Goal: Navigation & Orientation: Find specific page/section

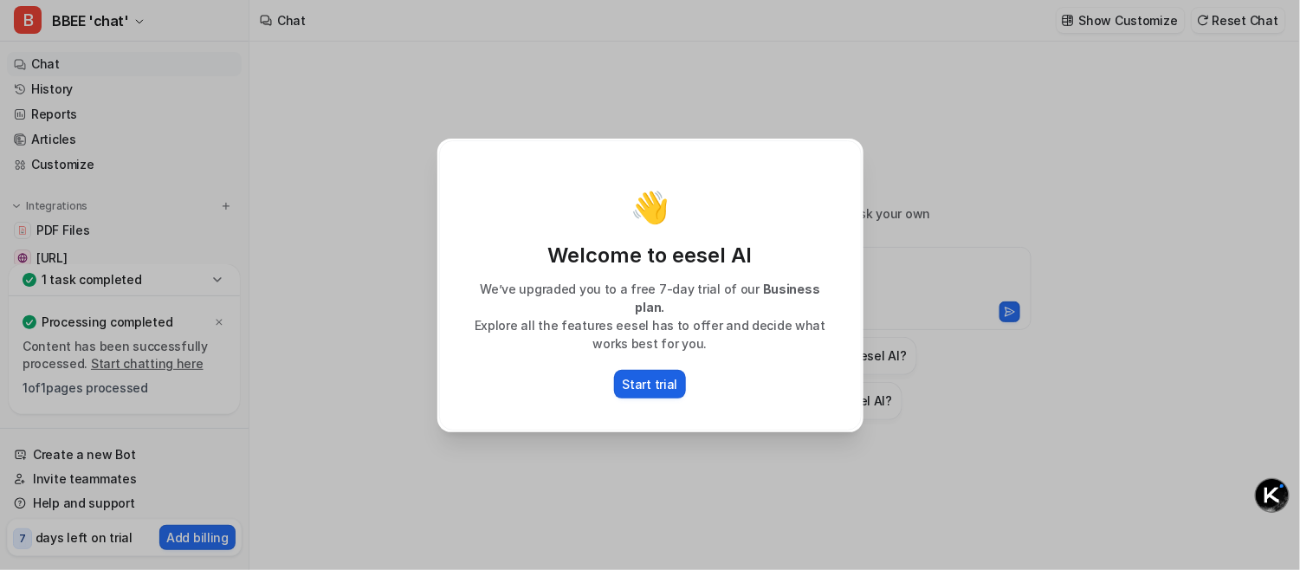
click at [646, 375] on p "Start trial" at bounding box center [650, 384] width 55 height 18
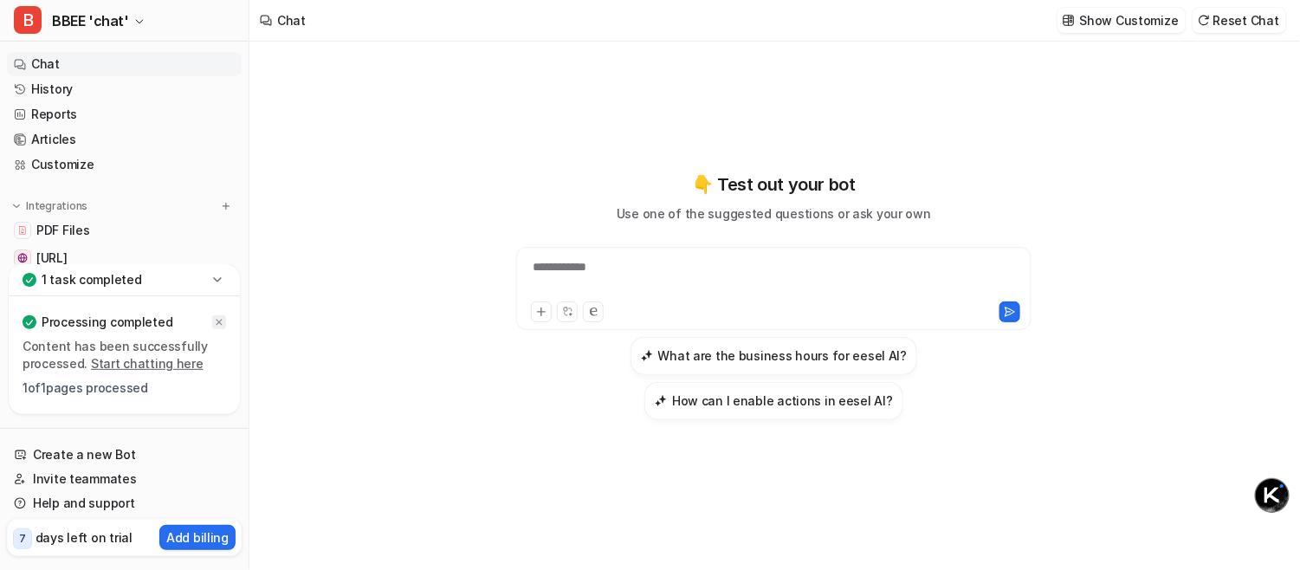
click at [222, 326] on icon at bounding box center [219, 322] width 10 height 10
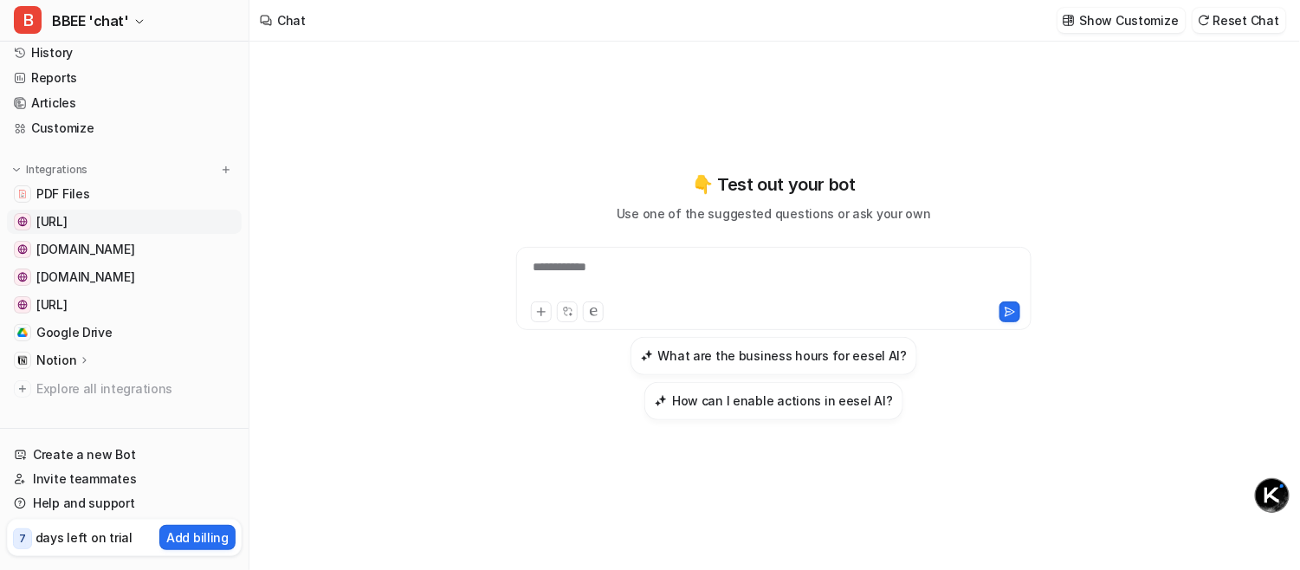
scroll to position [56, 0]
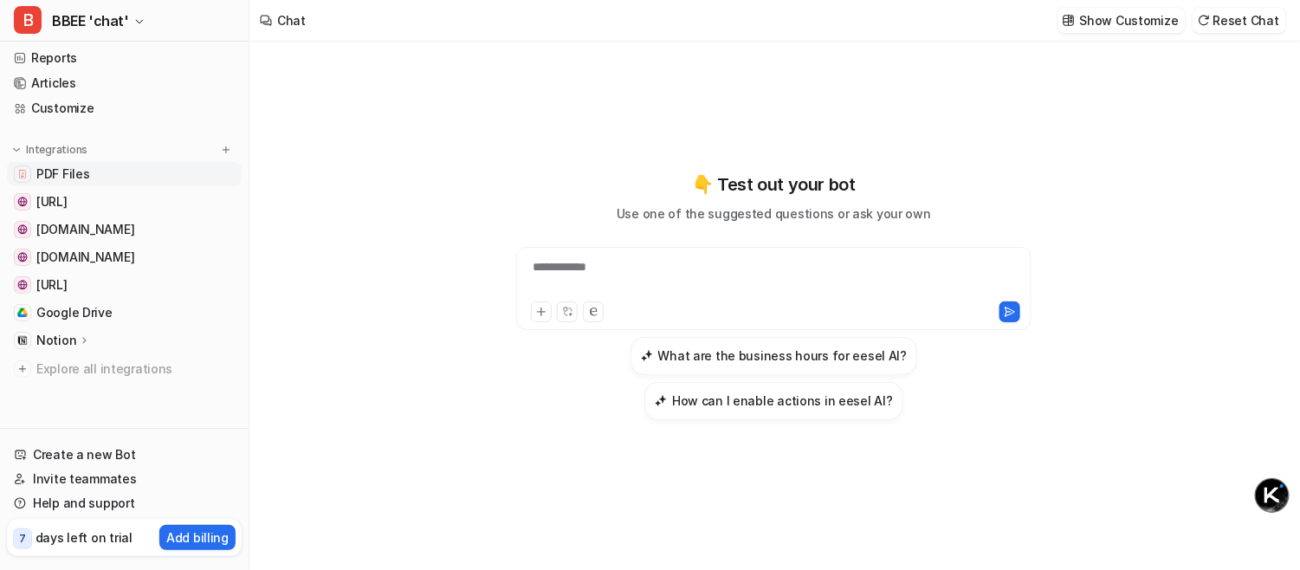
click at [79, 177] on span "PDF Files" at bounding box center [62, 173] width 53 height 17
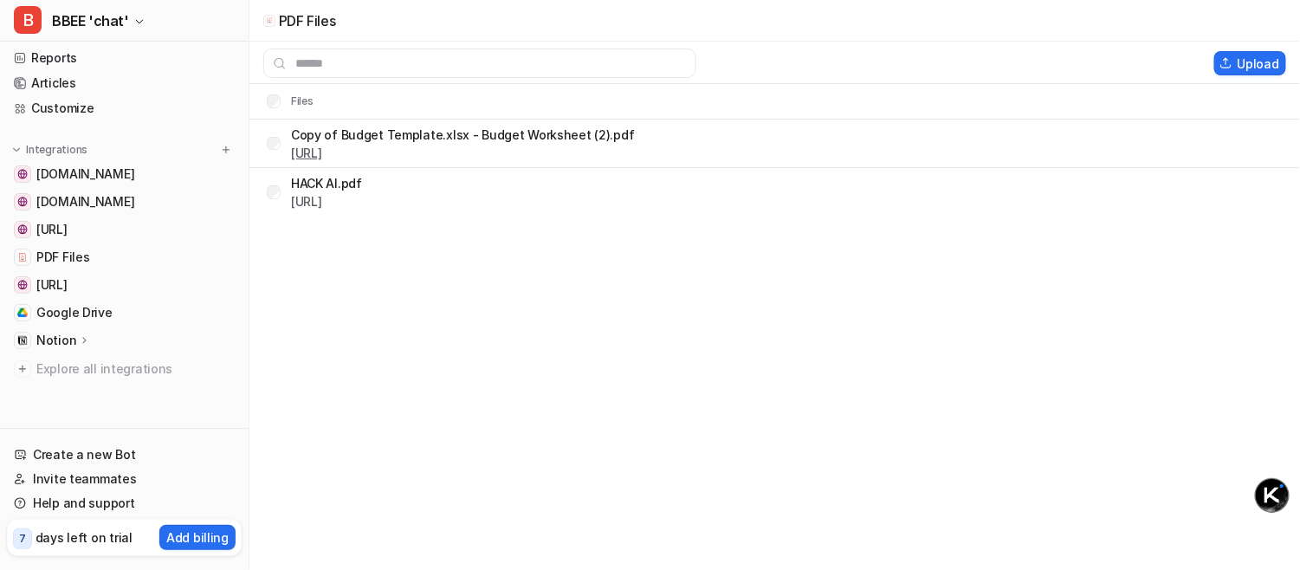
click at [322, 156] on link "[URL]" at bounding box center [306, 152] width 31 height 15
click at [101, 170] on span "[DOMAIN_NAME]" at bounding box center [85, 173] width 98 height 17
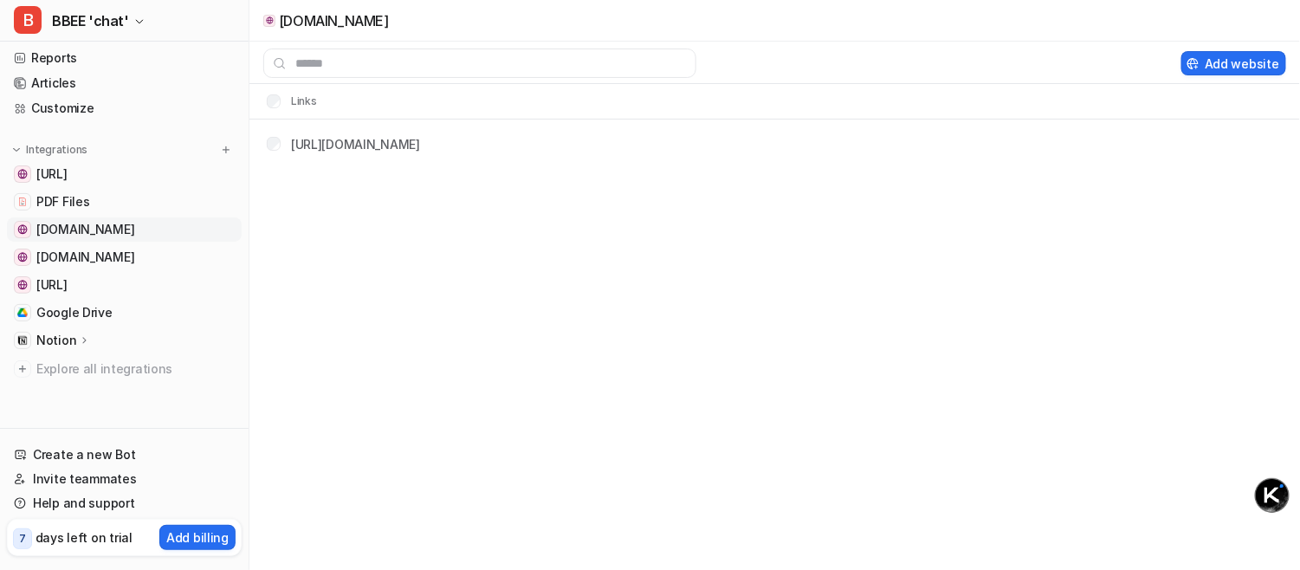
click at [95, 233] on span "[DOMAIN_NAME]" at bounding box center [85, 229] width 98 height 17
click at [49, 339] on p "Notion" at bounding box center [56, 340] width 40 height 17
click at [85, 361] on p "Overview" at bounding box center [76, 365] width 55 height 17
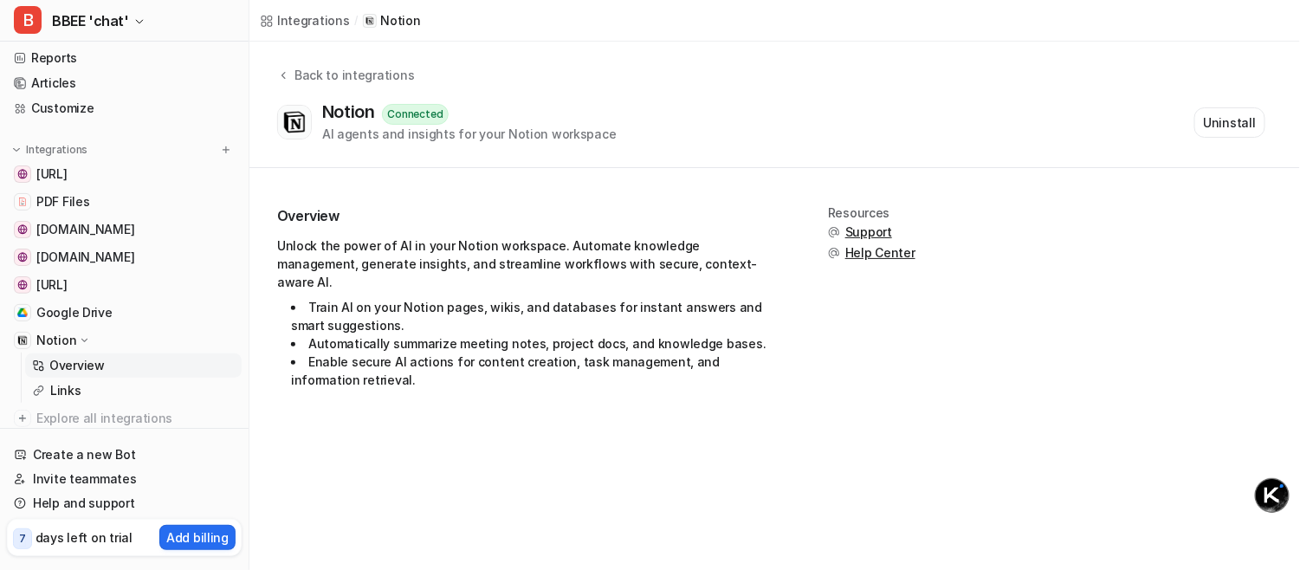
click at [38, 343] on p "Notion" at bounding box center [56, 340] width 40 height 17
click at [50, 334] on p "Notion" at bounding box center [56, 340] width 40 height 17
click at [51, 334] on p "Notion" at bounding box center [56, 340] width 40 height 17
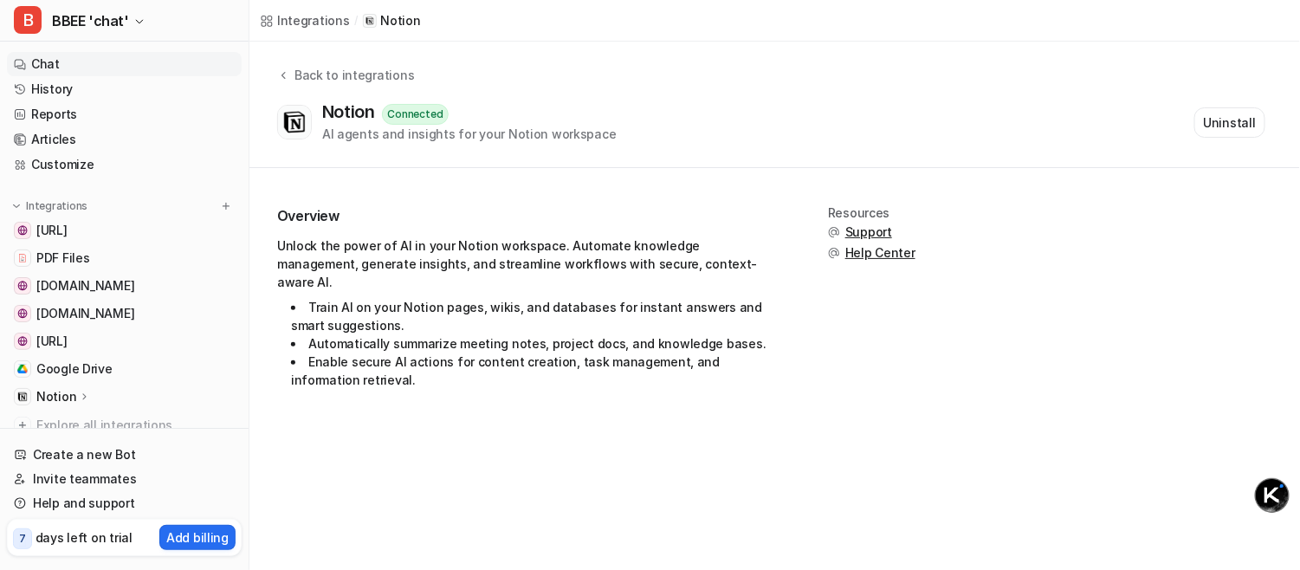
click at [40, 61] on link "Chat" at bounding box center [124, 64] width 235 height 24
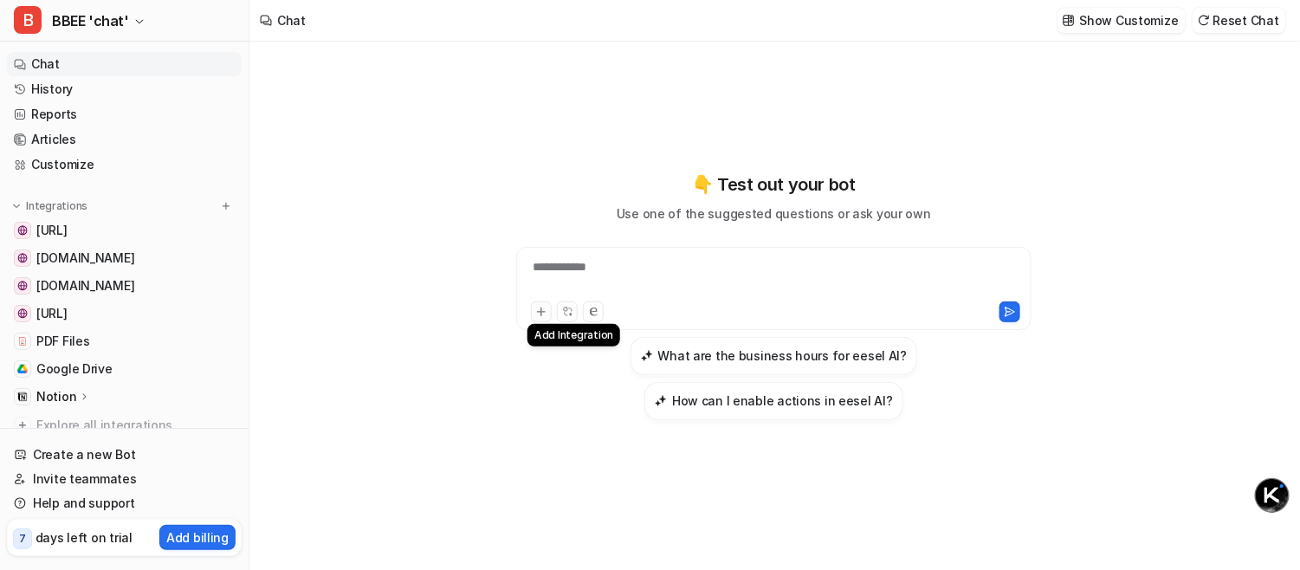
click at [541, 310] on icon at bounding box center [541, 312] width 12 height 12
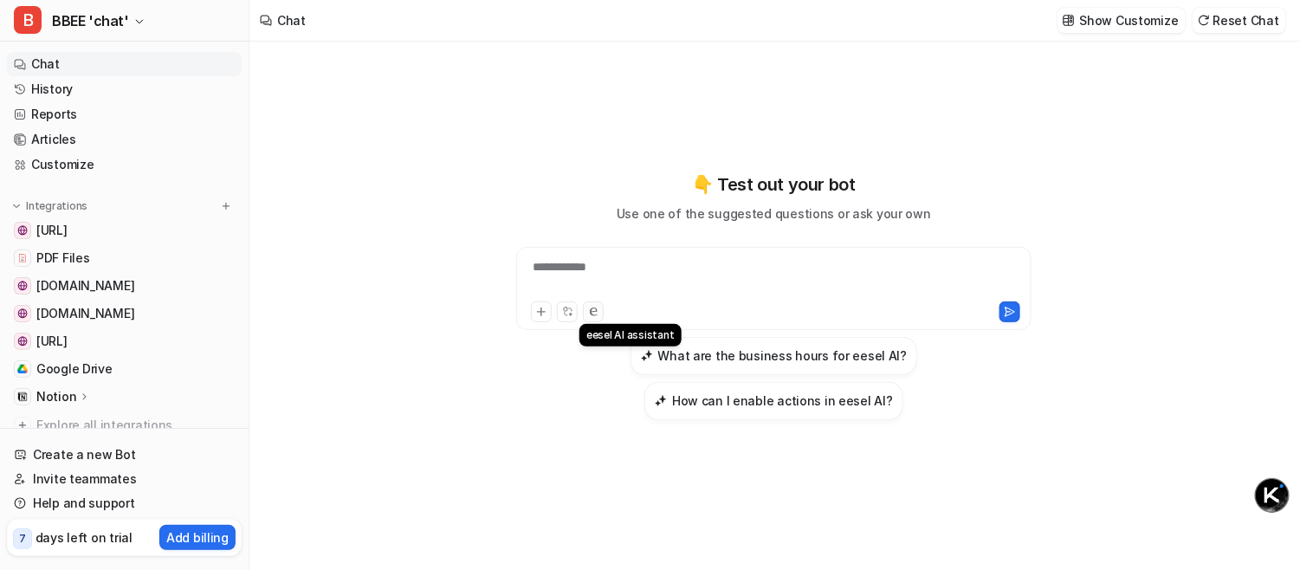
click at [589, 307] on button at bounding box center [593, 311] width 21 height 21
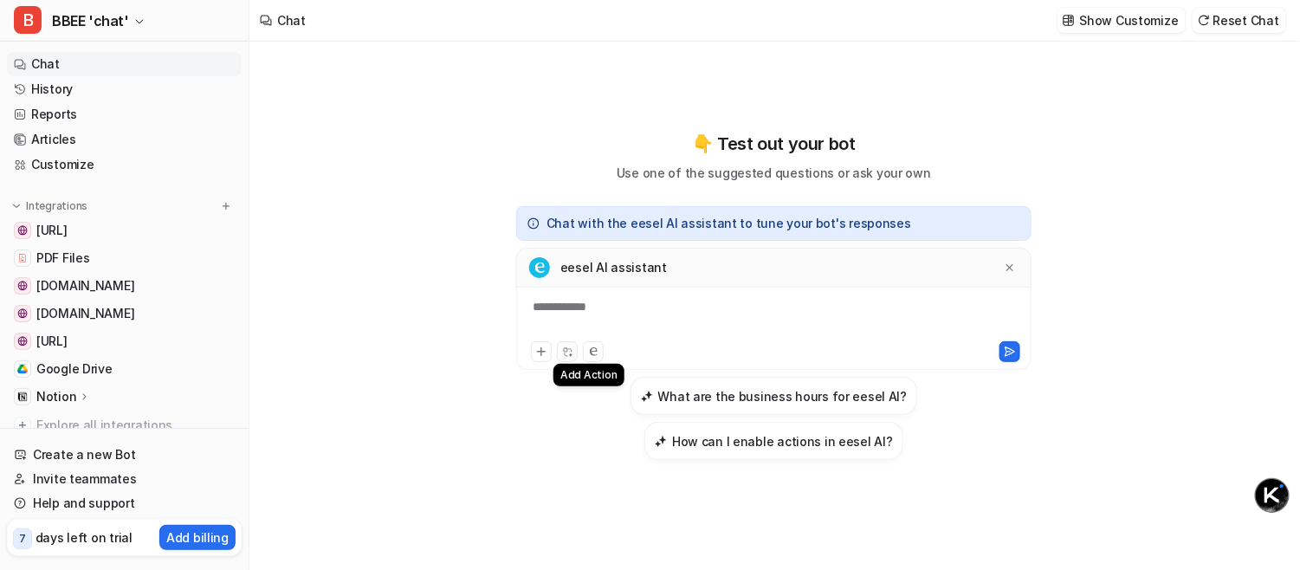
click at [571, 345] on button at bounding box center [567, 351] width 21 height 21
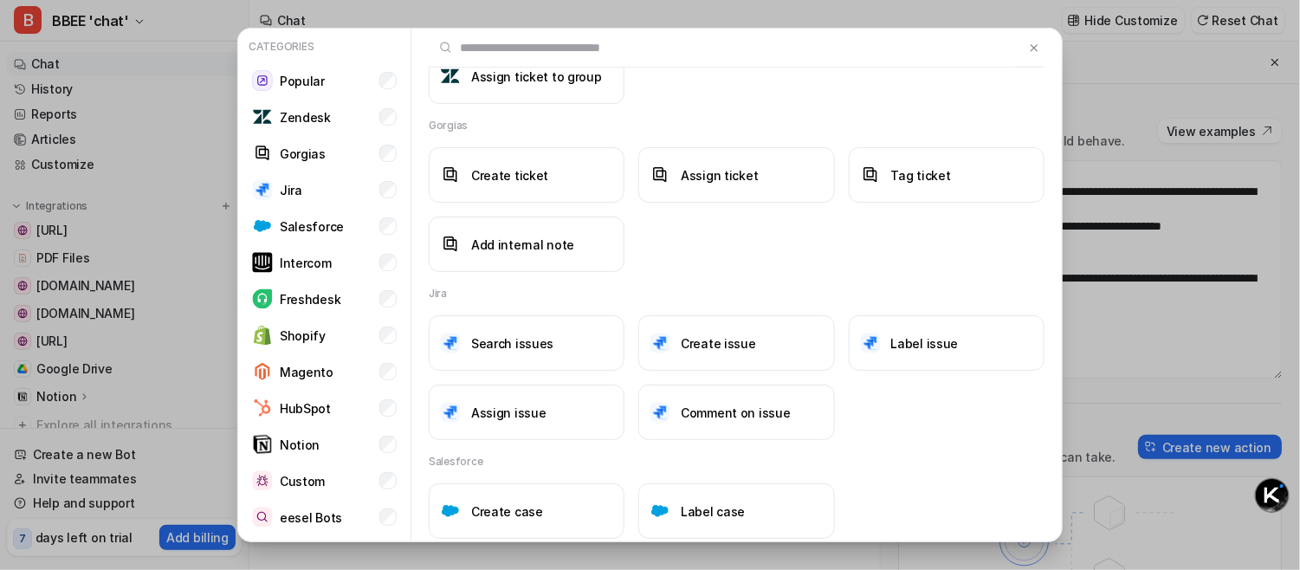
scroll to position [520, 0]
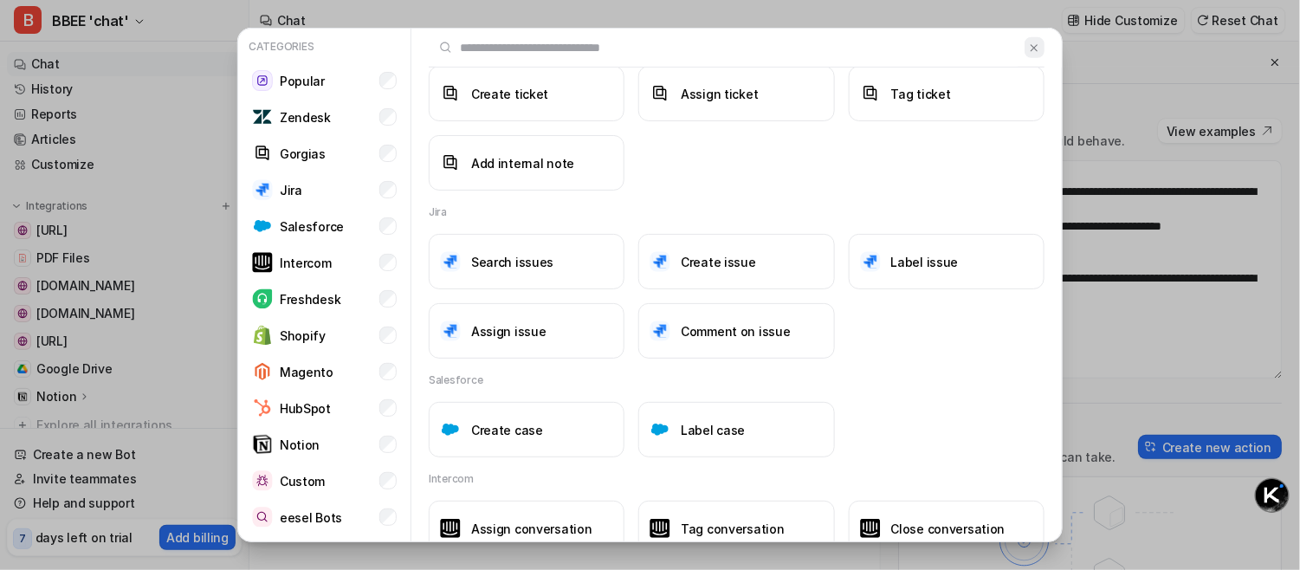
click at [1024, 41] on button at bounding box center [1034, 47] width 20 height 21
